Goal: Transaction & Acquisition: Purchase product/service

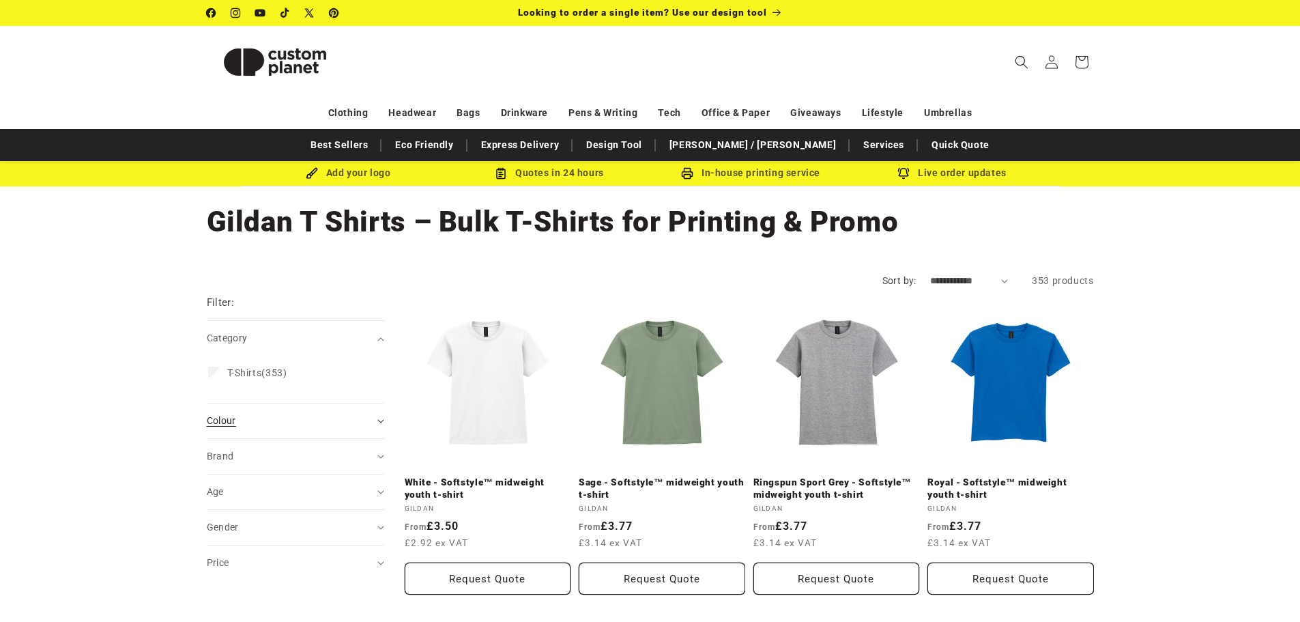
click at [211, 421] on span "Colour (0)" at bounding box center [221, 420] width 29 height 11
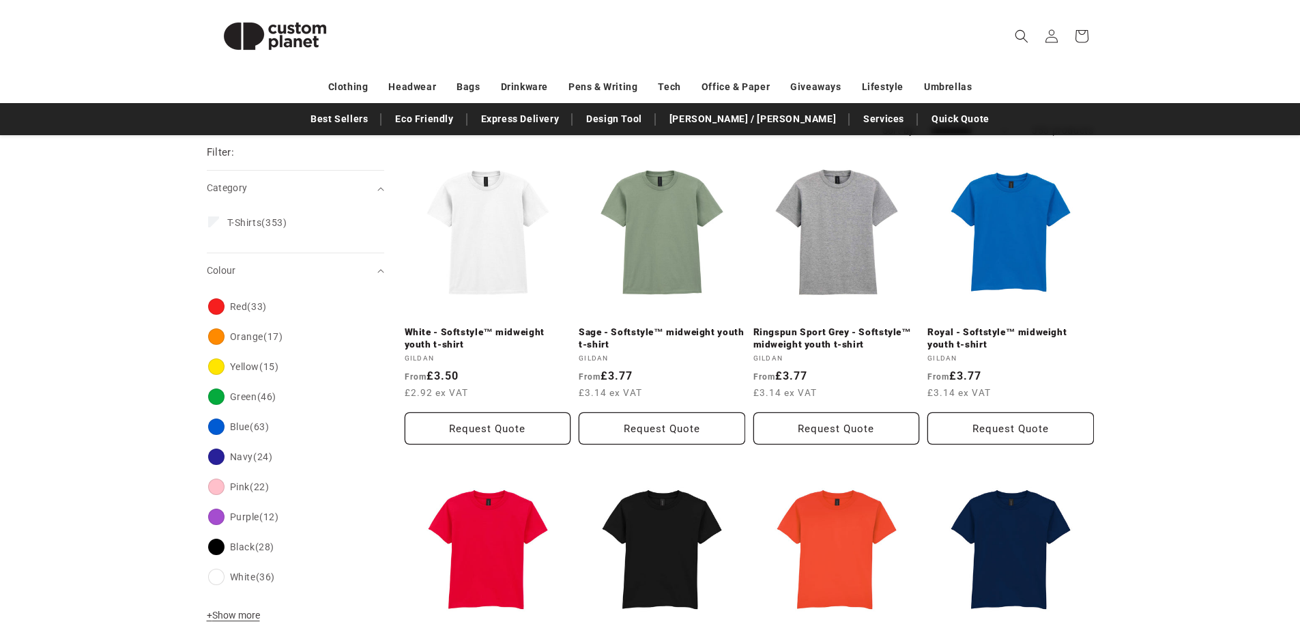
scroll to position [182, 0]
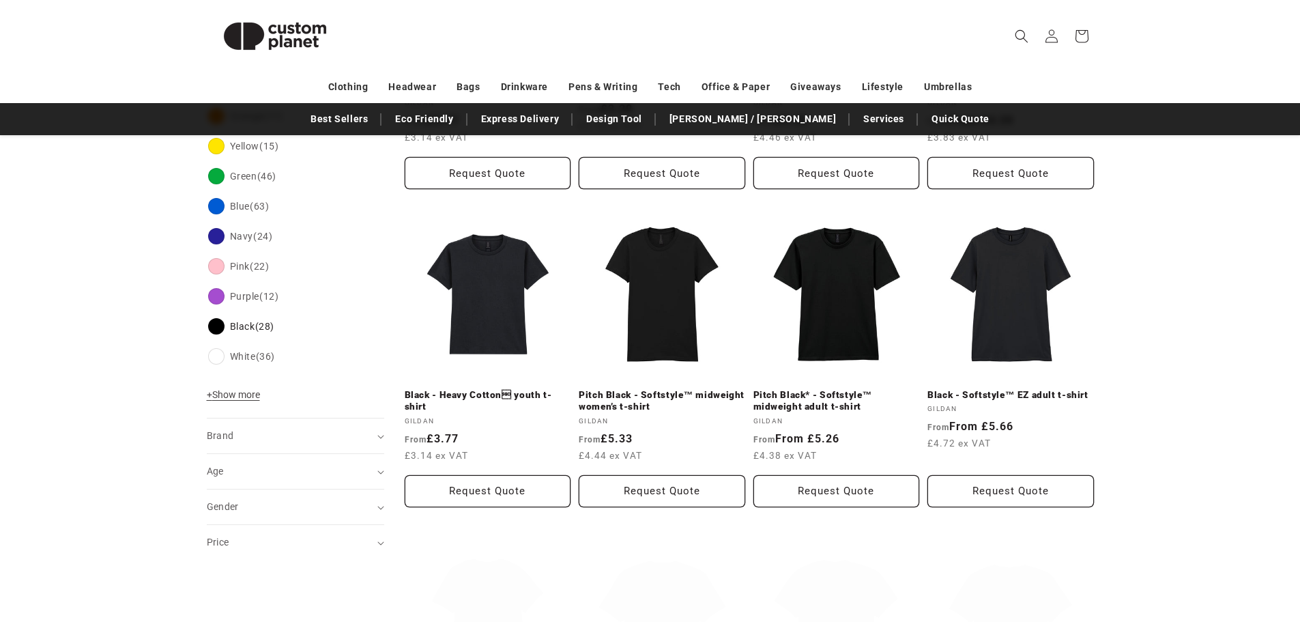
scroll to position [409, 0]
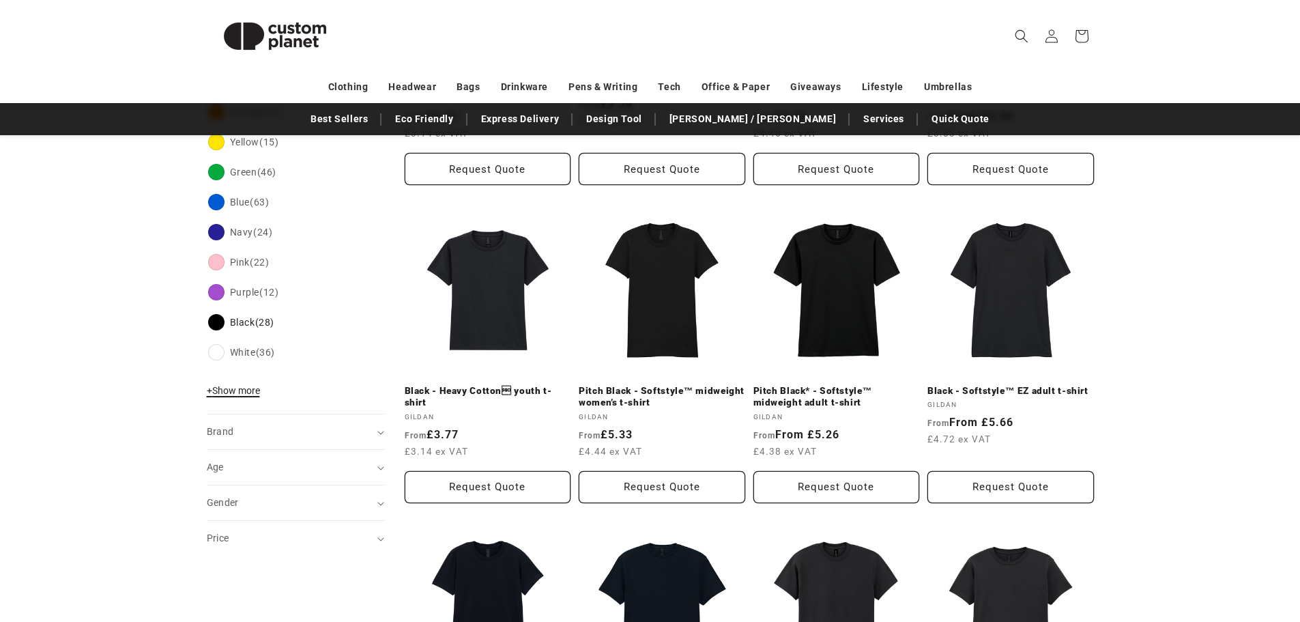
click at [222, 393] on span "+ Show more" at bounding box center [233, 390] width 53 height 11
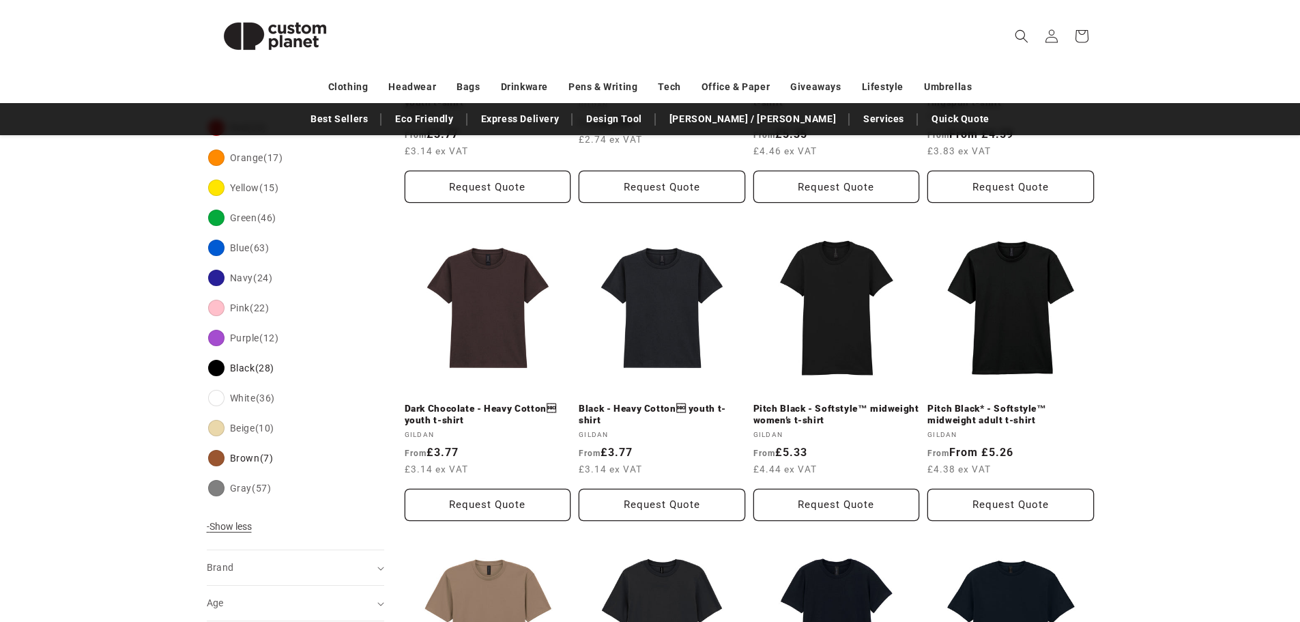
scroll to position [347, 0]
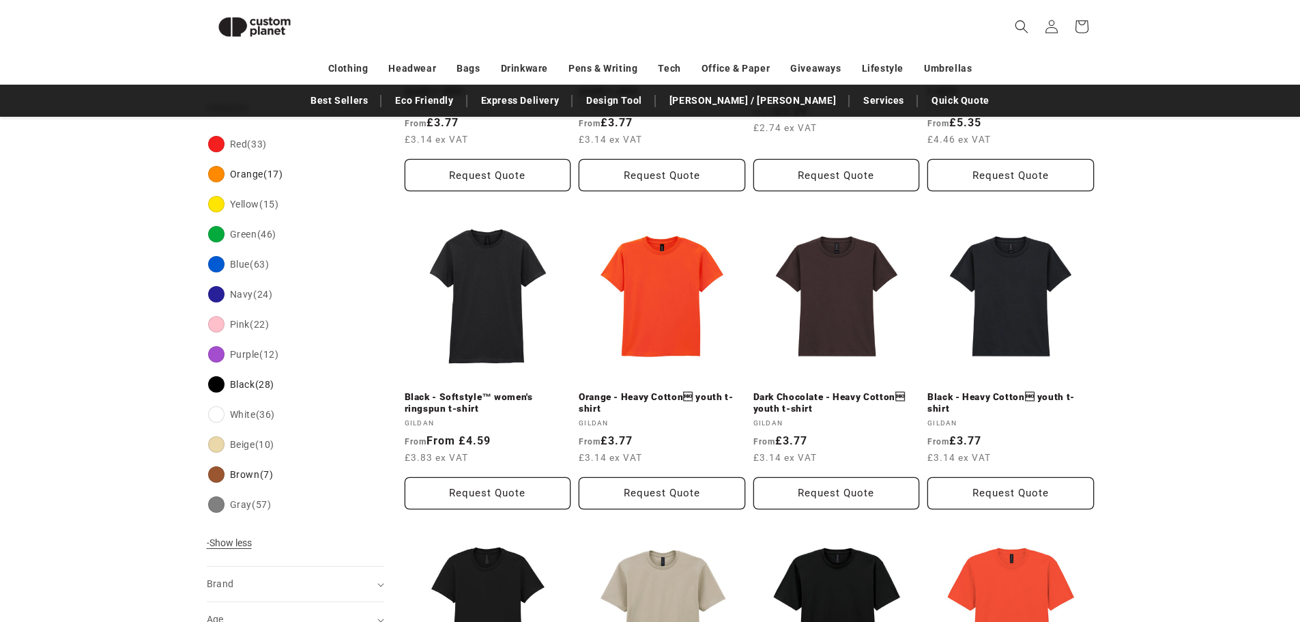
scroll to position [373, 0]
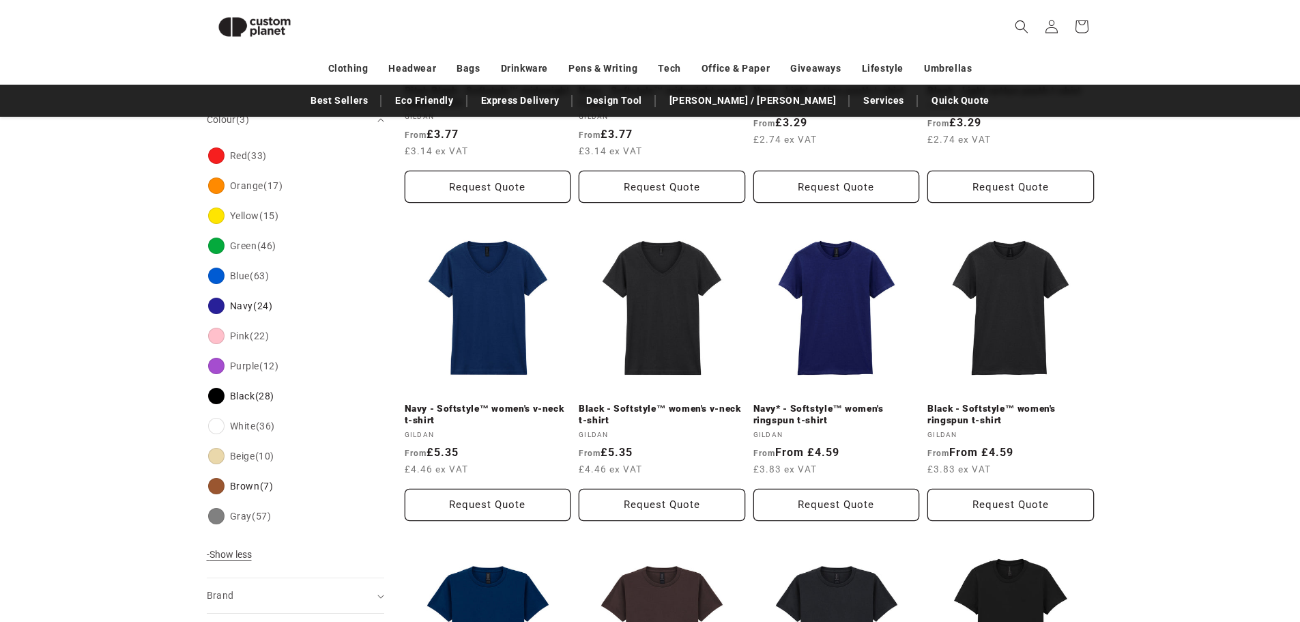
scroll to position [401, 0]
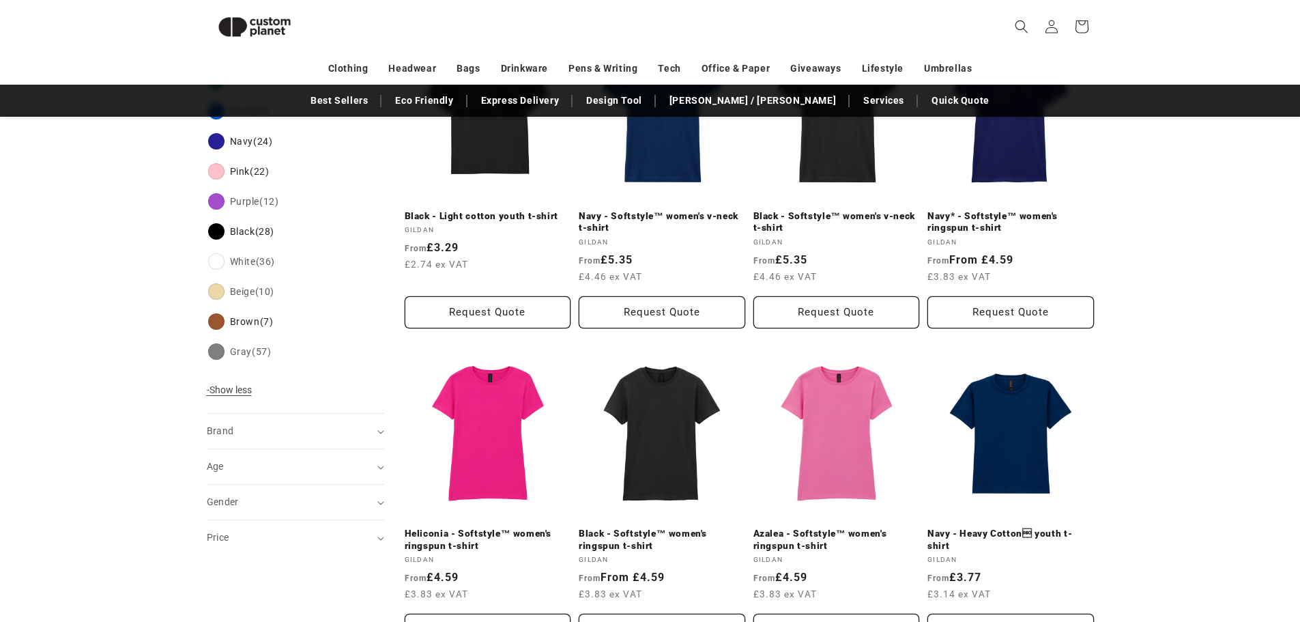
scroll to position [748, 0]
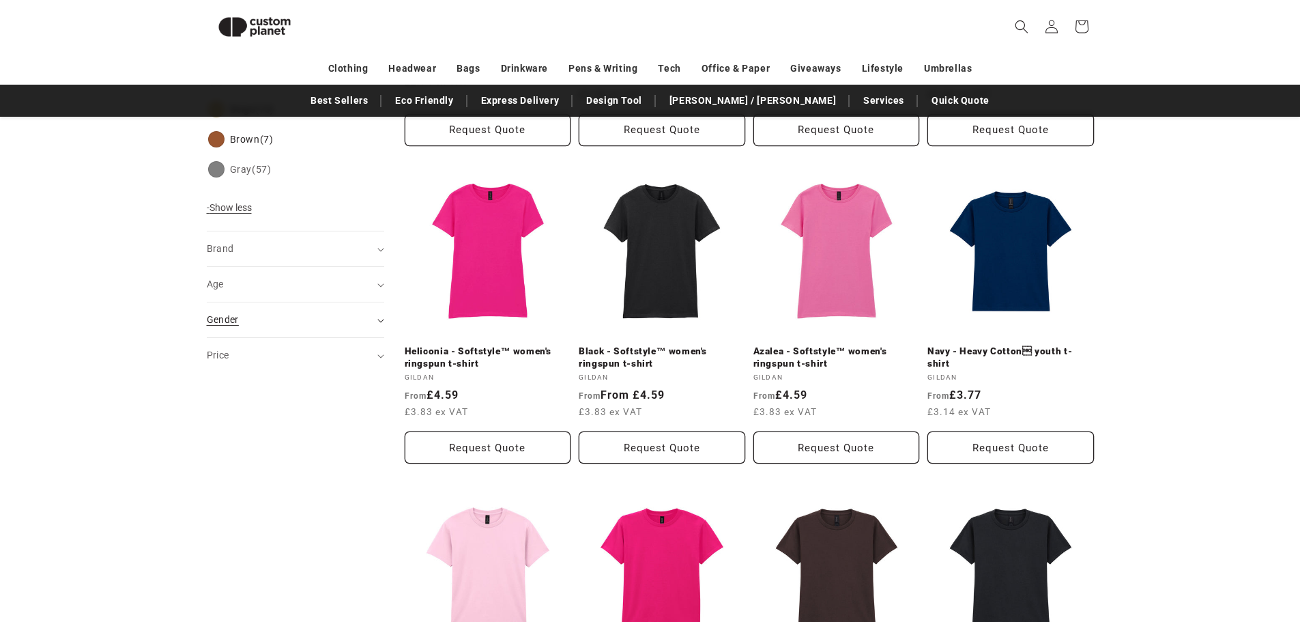
click at [244, 312] on summary "Gender (0)" at bounding box center [295, 319] width 177 height 35
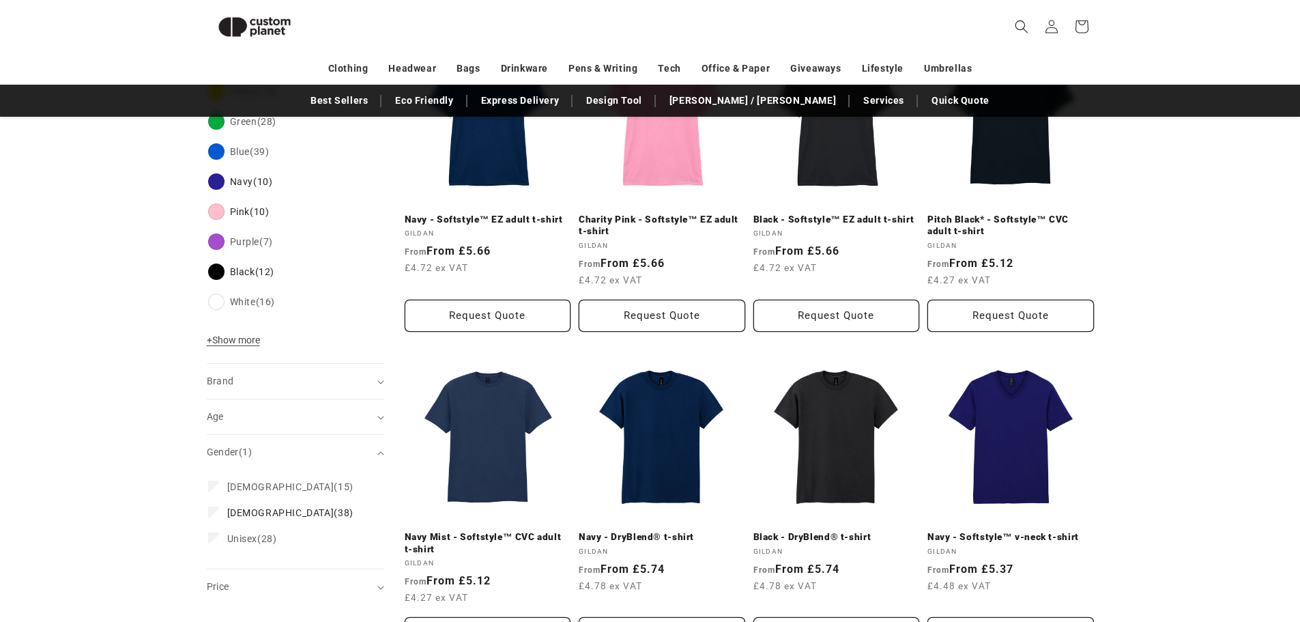
scroll to position [549, 0]
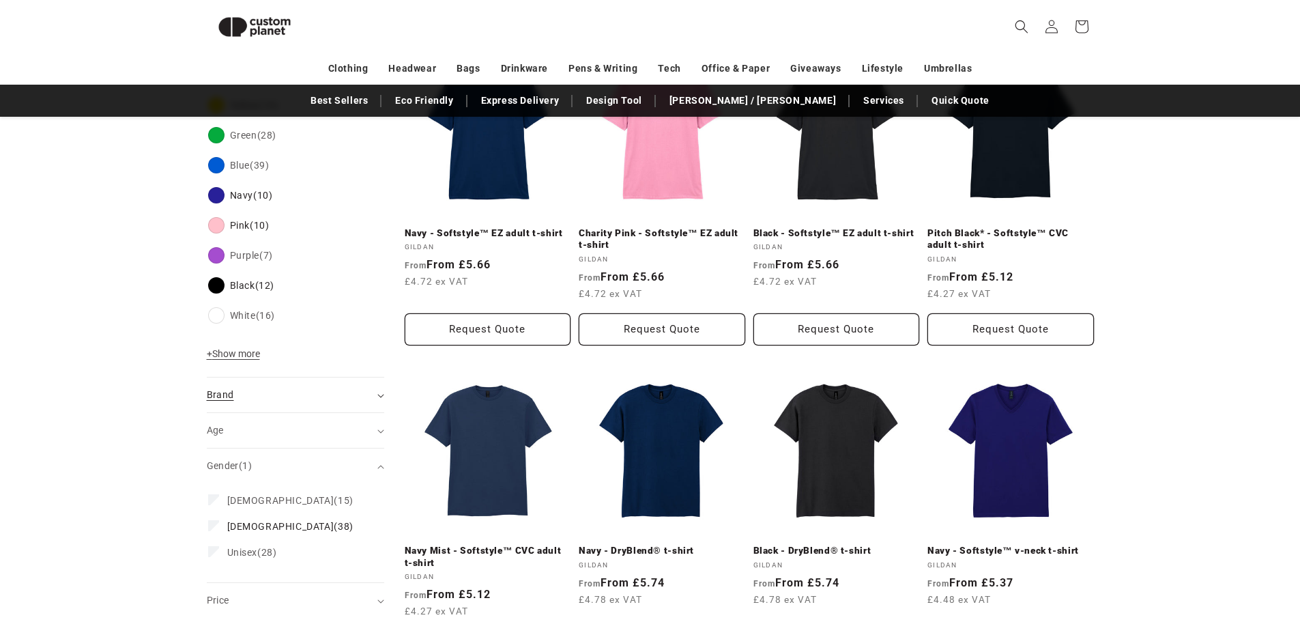
click at [220, 389] on span "Brand (0)" at bounding box center [220, 394] width 27 height 11
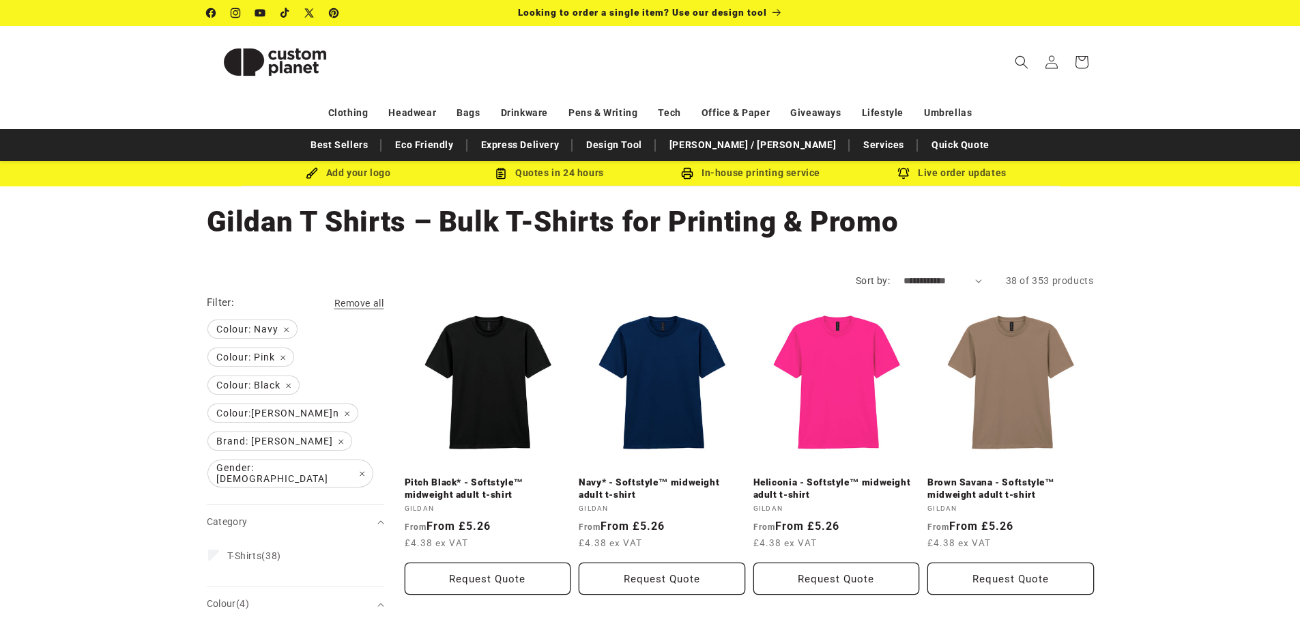
click at [916, 275] on select "**********" at bounding box center [942, 281] width 78 height 14
select select "**********"
click at [903, 274] on select "**********" at bounding box center [942, 281] width 78 height 14
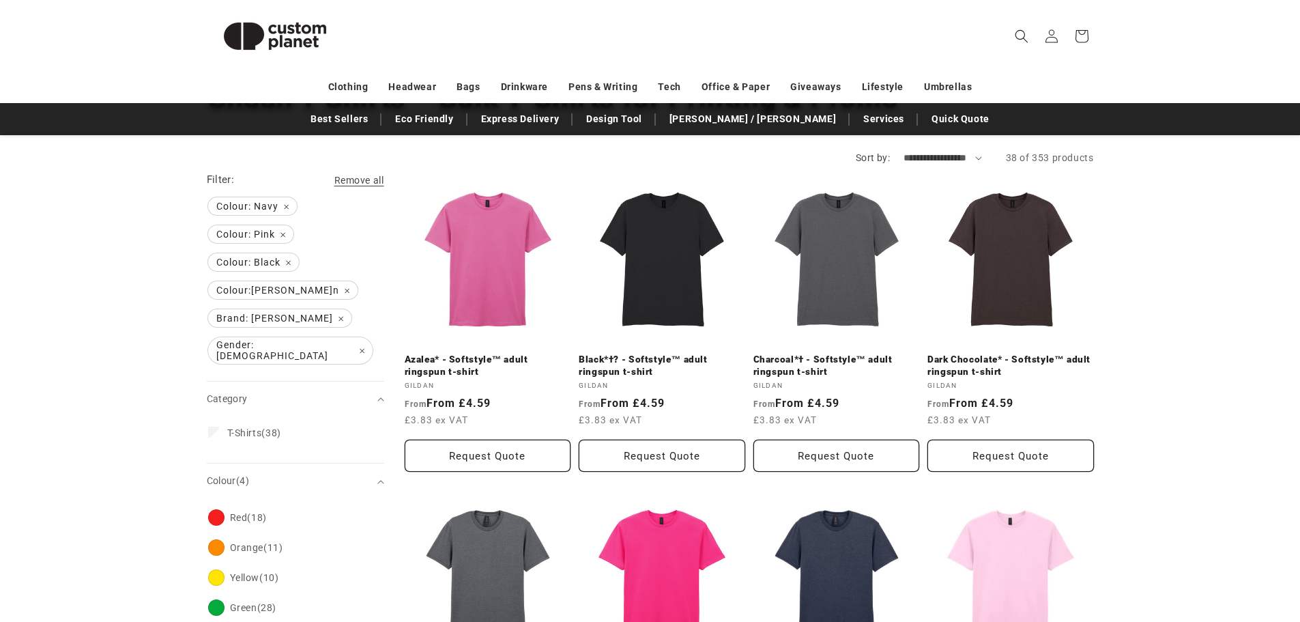
scroll to position [136, 0]
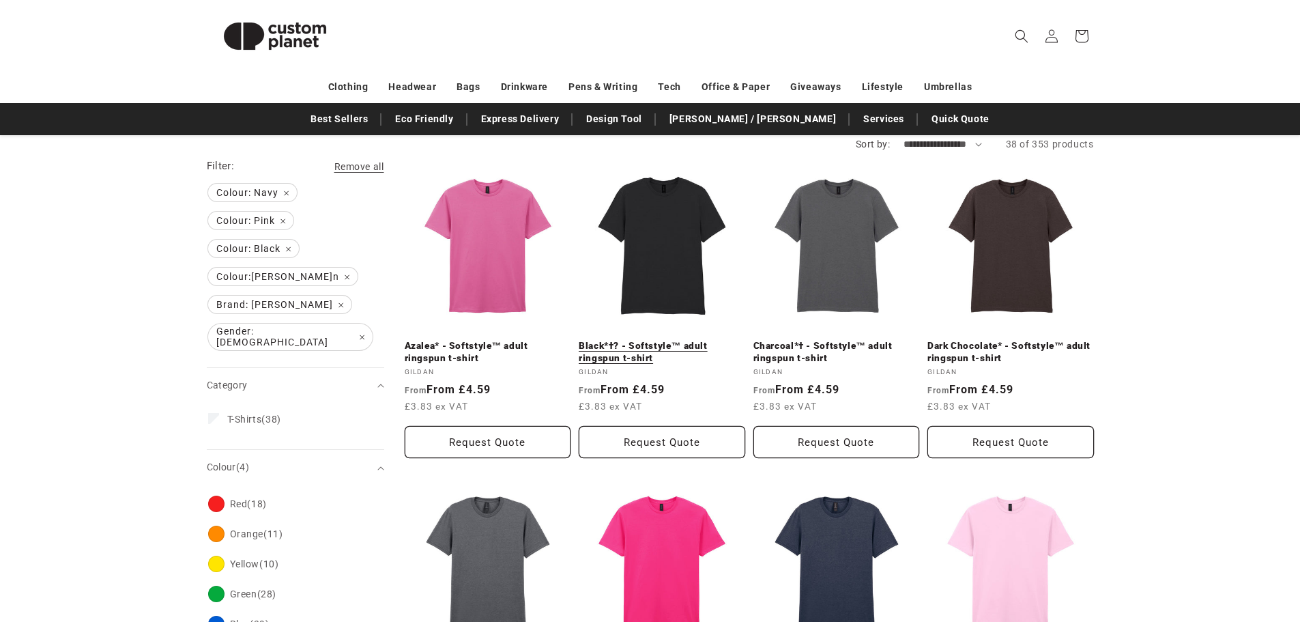
click at [666, 340] on link "Black*†? - Softstyle™ adult ringspun t-shirt" at bounding box center [662, 352] width 166 height 24
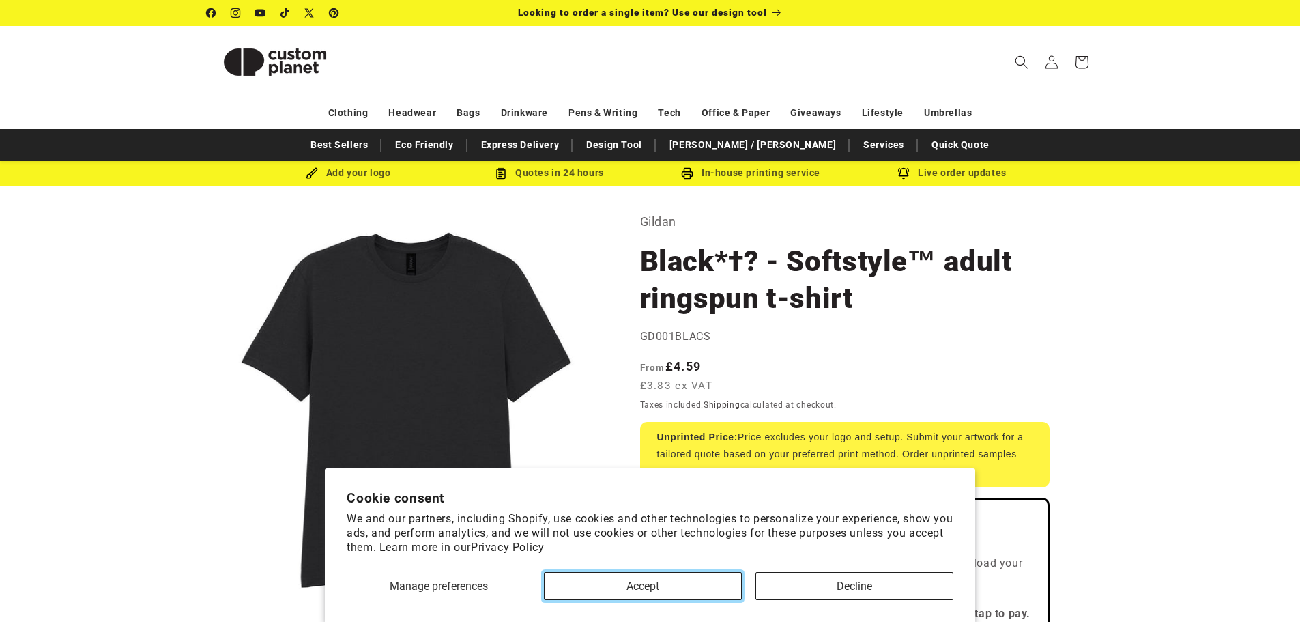
click at [582, 585] on button "Accept" at bounding box center [643, 586] width 198 height 28
